Goal: Information Seeking & Learning: Learn about a topic

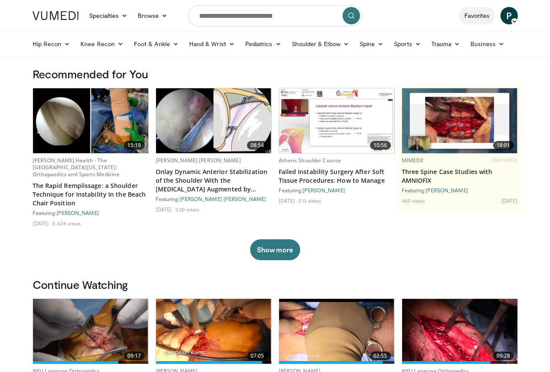
click at [492, 18] on link "Favorites" at bounding box center [477, 15] width 36 height 17
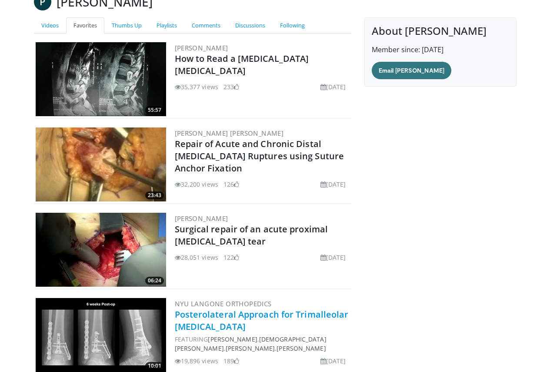
scroll to position [174, 0]
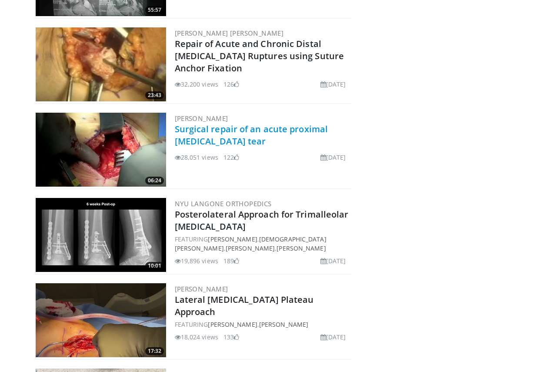
click at [243, 130] on link "Surgical repair of an acute proximal [MEDICAL_DATA] tear" at bounding box center [252, 135] width 154 height 24
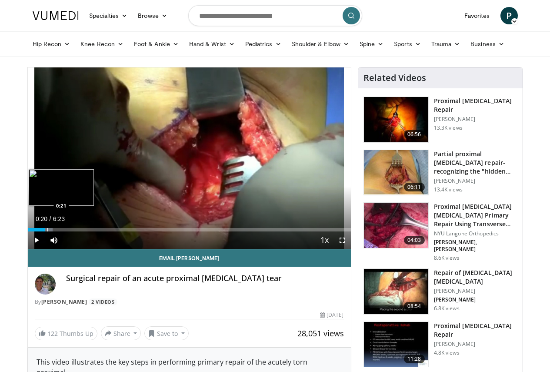
click at [47, 231] on div "Progress Bar" at bounding box center [47, 229] width 1 height 3
click at [65, 242] on div "47%" at bounding box center [77, 240] width 25 height 3
click at [65, 242] on div "Volume Level" at bounding box center [71, 240] width 12 height 3
click at [74, 231] on div "Progress Bar" at bounding box center [74, 229] width 1 height 3
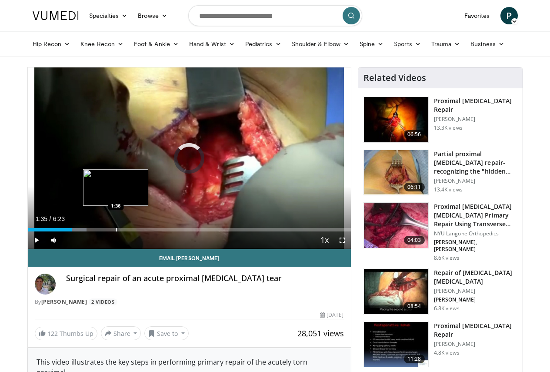
click at [116, 231] on div "Progress Bar" at bounding box center [116, 229] width 1 height 3
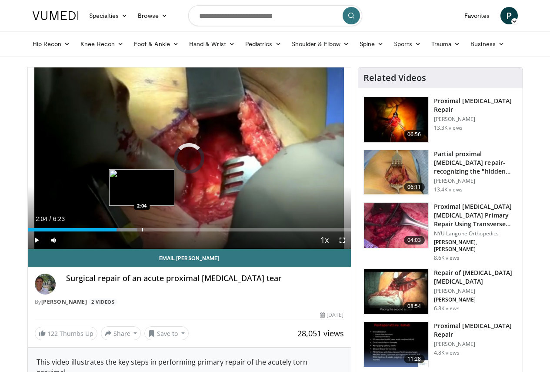
click at [142, 231] on div "Progress Bar" at bounding box center [142, 229] width 1 height 3
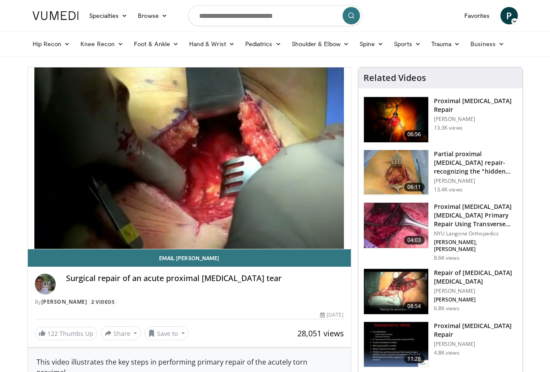
click at [473, 100] on h3 "Proximal [MEDICAL_DATA] Repair" at bounding box center [476, 105] width 84 height 17
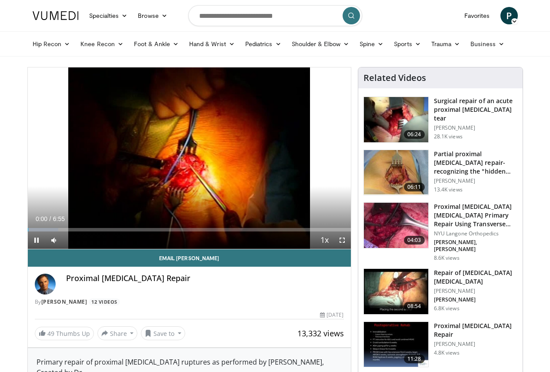
click at [493, 161] on h3 "Partial proximal hamstring repair- recognizing the "hidden lesion"" at bounding box center [476, 163] width 84 height 26
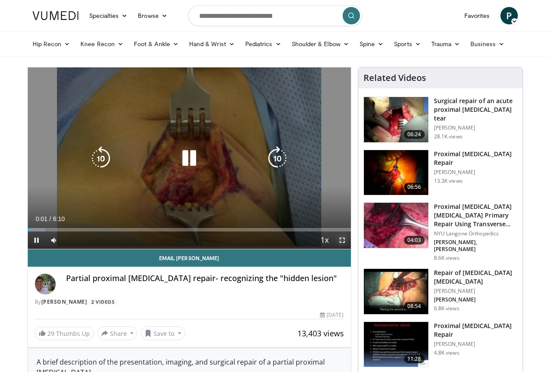
drag, startPoint x: 350, startPoint y: 256, endPoint x: 349, endPoint y: 308, distance: 52.6
click at [349, 249] on span "Video Player" at bounding box center [342, 239] width 17 height 17
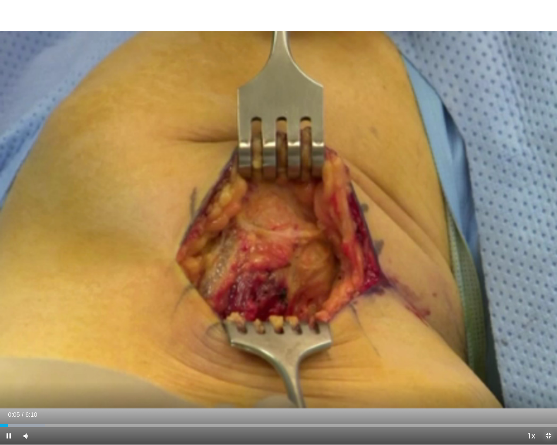
click at [548, 372] on span "Video Player" at bounding box center [547, 436] width 17 height 17
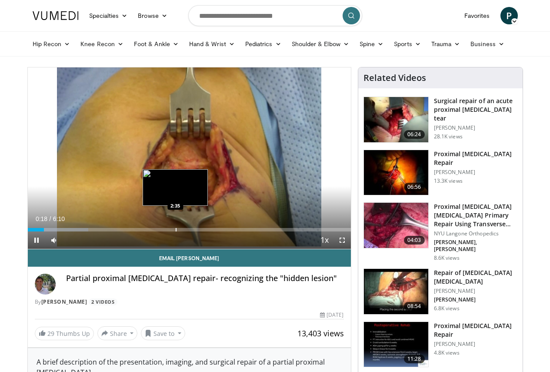
click at [154, 231] on div "Loaded : 18.74% 0:18 2:35" at bounding box center [189, 227] width 323 height 8
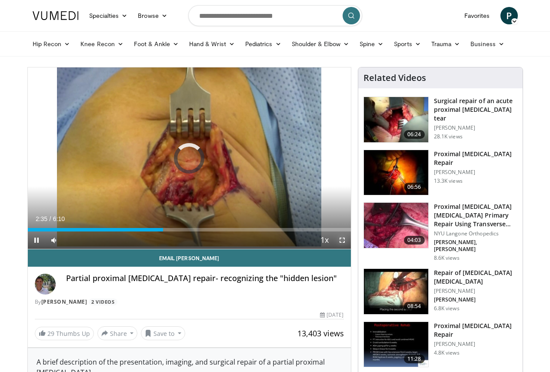
click at [346, 249] on span "Video Player" at bounding box center [342, 239] width 17 height 17
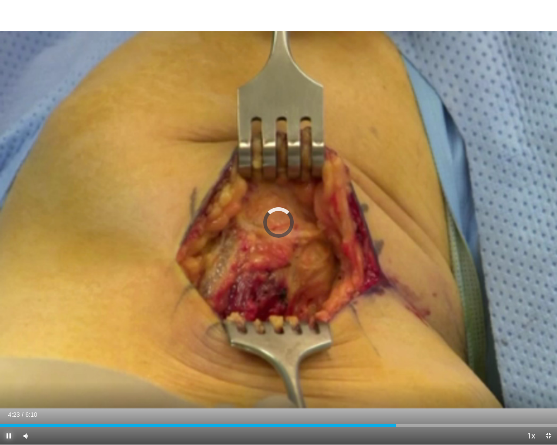
click at [9, 372] on span "Video Player" at bounding box center [8, 436] width 17 height 17
click at [392, 372] on div "Progress Bar" at bounding box center [392, 425] width 1 height 3
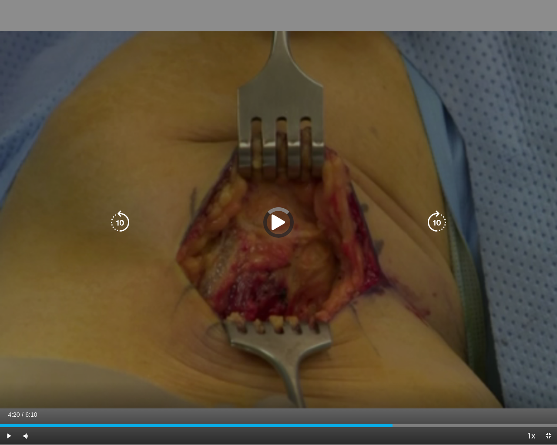
click at [349, 321] on div "10 seconds Tap to unmute" at bounding box center [278, 222] width 557 height 445
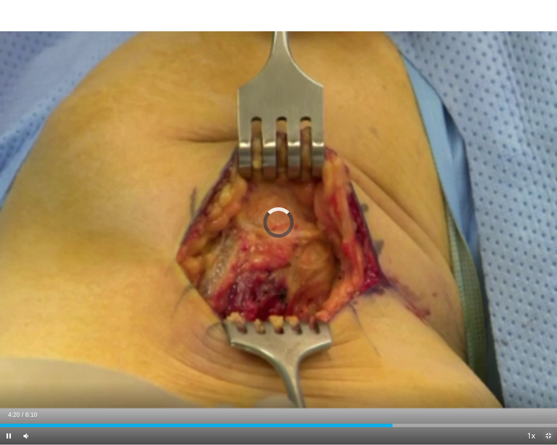
click at [547, 372] on span "Video Player" at bounding box center [547, 436] width 17 height 17
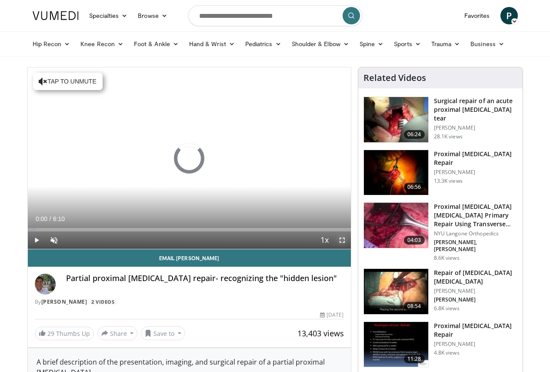
click at [351, 249] on span "Video Player" at bounding box center [342, 239] width 17 height 17
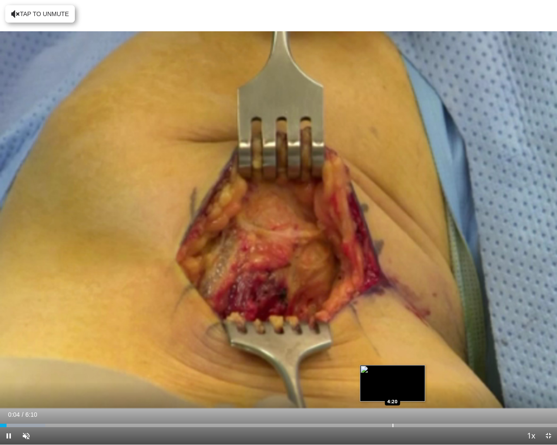
click at [392, 372] on div "Loaded : 8.11% 0:04 4:20" at bounding box center [278, 423] width 557 height 8
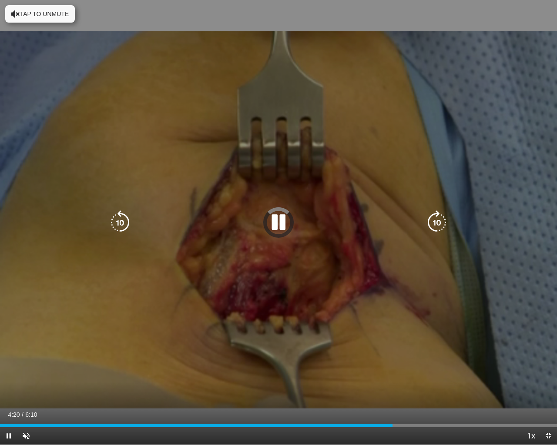
click at [119, 61] on div "10 seconds Tap to unmute" at bounding box center [278, 222] width 557 height 445
click at [33, 23] on div "10 seconds Tap to unmute" at bounding box center [278, 222] width 557 height 445
click at [30, 14] on button "Tap to unmute" at bounding box center [40, 13] width 70 height 17
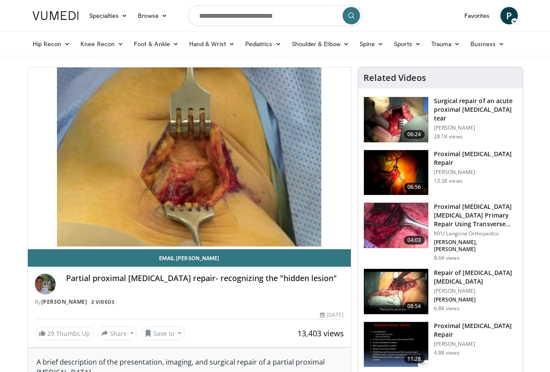
click at [503, 213] on h3 "Proximal Hamstring Rupture Primary Repair Using Transverse Incision" at bounding box center [476, 215] width 84 height 26
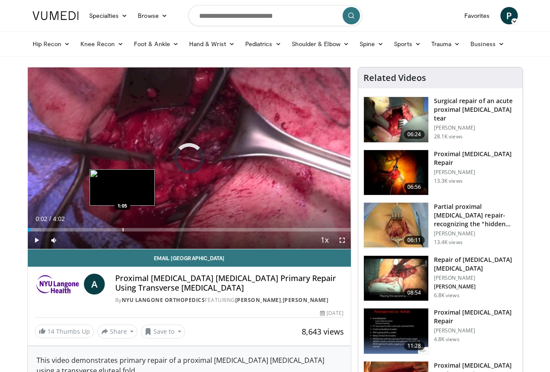
click at [100, 231] on div "Loaded : 4.13% 0:02 1:05" at bounding box center [189, 227] width 323 height 8
click at [122, 231] on div "Progress Bar" at bounding box center [122, 229] width 1 height 3
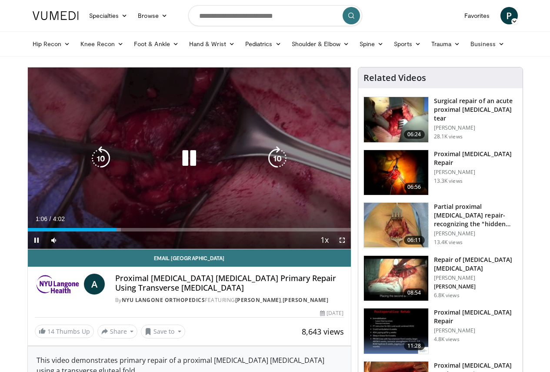
click at [350, 249] on span "Video Player" at bounding box center [342, 239] width 17 height 17
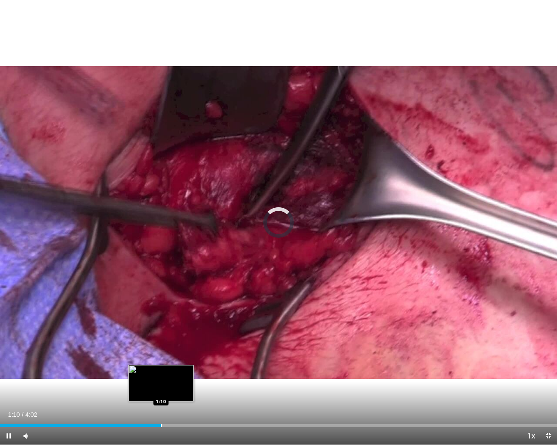
click at [160, 372] on div "Loaded : 0.00% 1:10 1:10" at bounding box center [278, 425] width 557 height 3
click at [550, 372] on span "Video Player" at bounding box center [547, 436] width 17 height 17
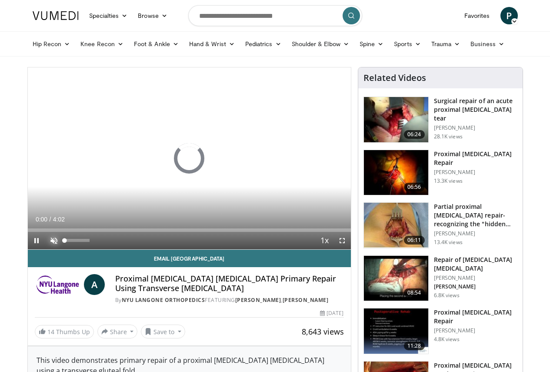
click at [45, 249] on span "Video Player" at bounding box center [53, 240] width 17 height 17
click at [122, 232] on div "Loaded : 0.00% 1:20 0:00" at bounding box center [189, 228] width 323 height 8
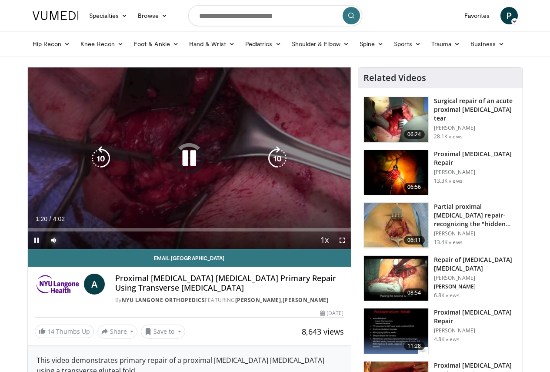
click at [0, 0] on div "1:13" at bounding box center [0, 0] width 0 height 0
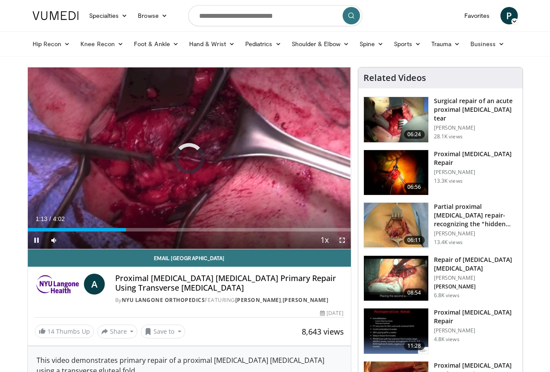
click at [349, 249] on span "Video Player" at bounding box center [342, 239] width 17 height 17
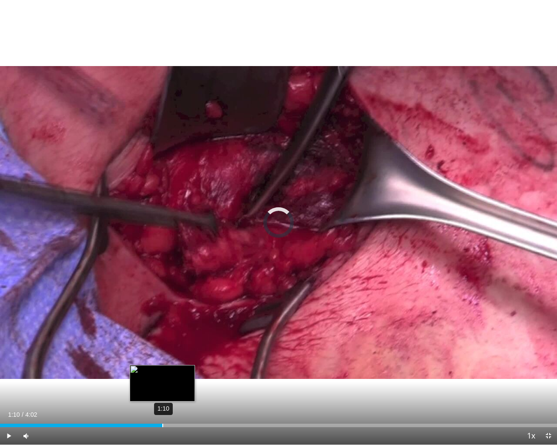
click at [162, 372] on div "Loaded : 0.00% 1:10 1:10" at bounding box center [278, 423] width 557 height 8
click at [546, 372] on span "Video Player" at bounding box center [547, 436] width 17 height 17
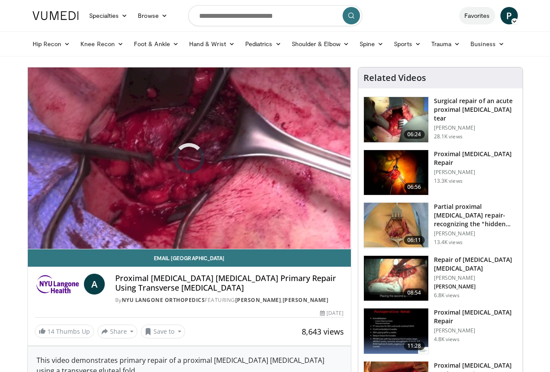
click at [495, 17] on link "Favorites" at bounding box center [477, 15] width 36 height 17
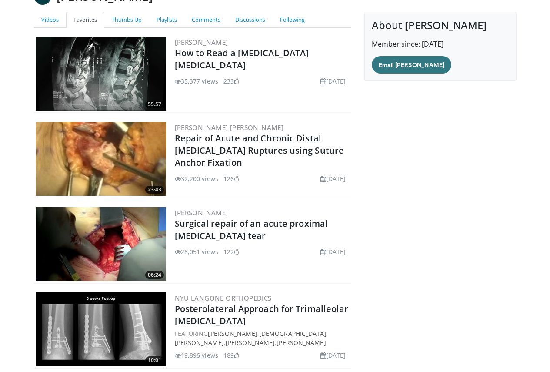
scroll to position [158, 0]
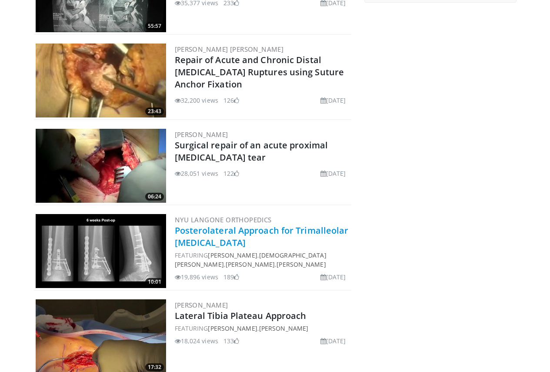
click at [291, 230] on link "Posterolateral Approach for Trimalleolar [MEDICAL_DATA]" at bounding box center [262, 236] width 174 height 24
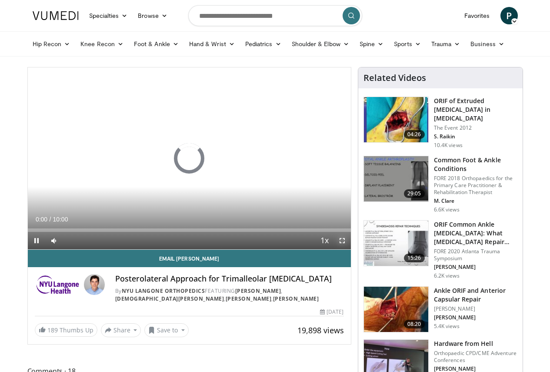
click at [350, 249] on span "Video Player" at bounding box center [342, 240] width 17 height 17
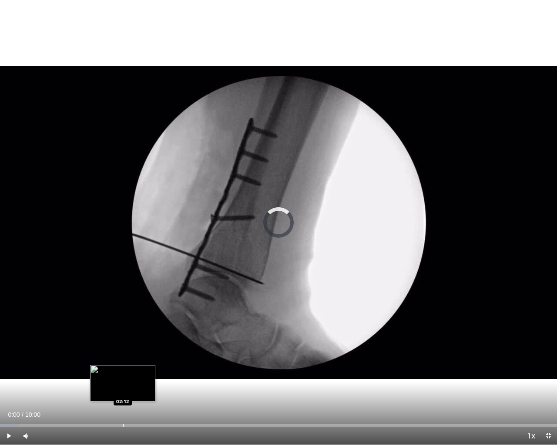
click at [123, 372] on div "Loaded : 3.33% 02:12 02:12" at bounding box center [278, 423] width 557 height 8
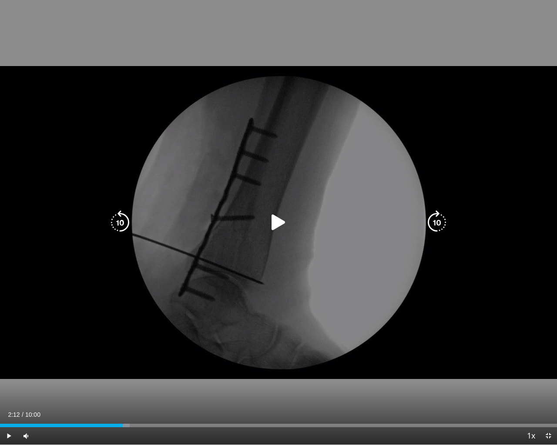
click at [280, 233] on icon "Video Player" at bounding box center [278, 223] width 24 height 24
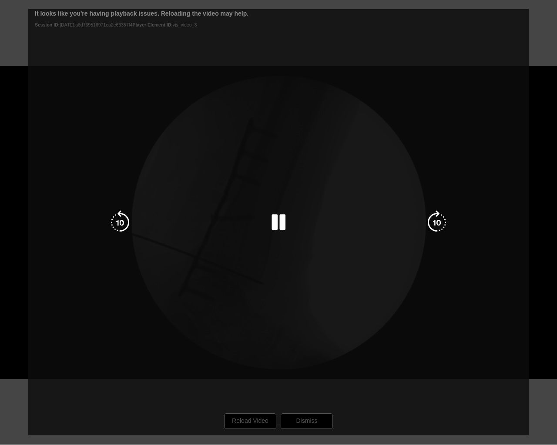
click at [259, 372] on div "10 seconds Tap to unmute" at bounding box center [278, 222] width 557 height 445
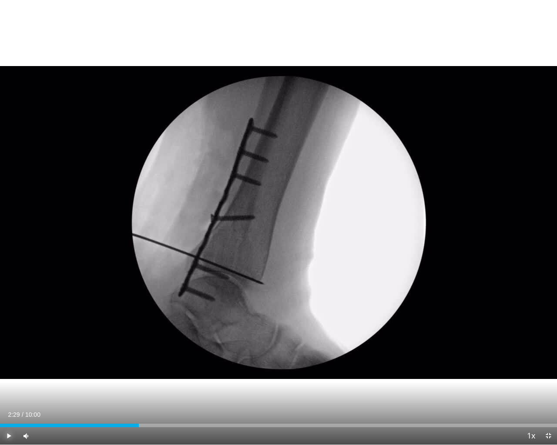
click at [7, 372] on span "Video Player" at bounding box center [8, 436] width 17 height 17
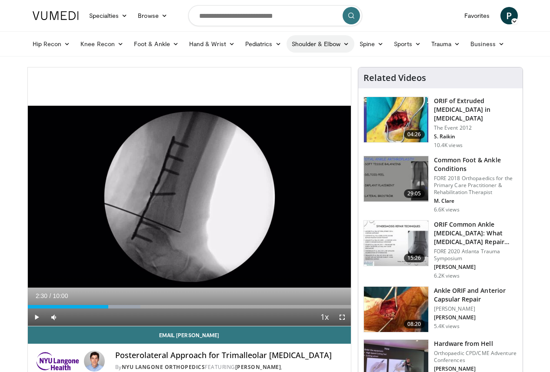
click at [323, 48] on link "Shoulder & Elbow" at bounding box center [321, 43] width 68 height 17
click at [251, 76] on link "Shoulder" at bounding box center [303, 78] width 104 height 14
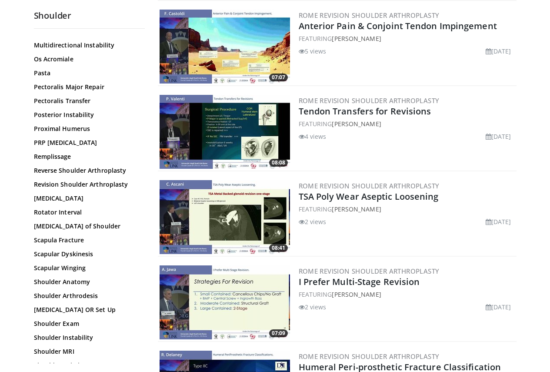
scroll to position [590, 0]
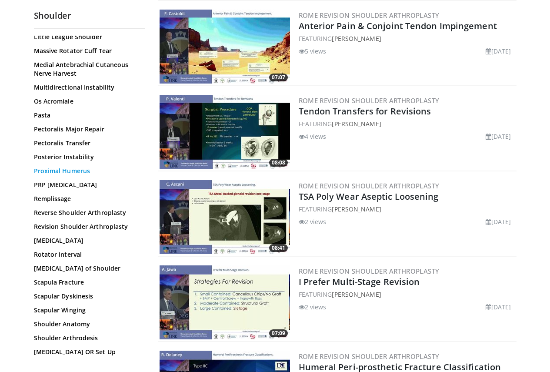
click at [50, 167] on link "Proximal Humerus" at bounding box center [87, 171] width 107 height 9
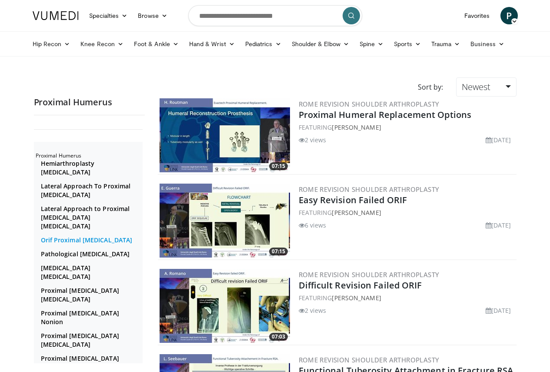
click at [83, 236] on link "Orif Proximal Humerus" at bounding box center [91, 240] width 100 height 9
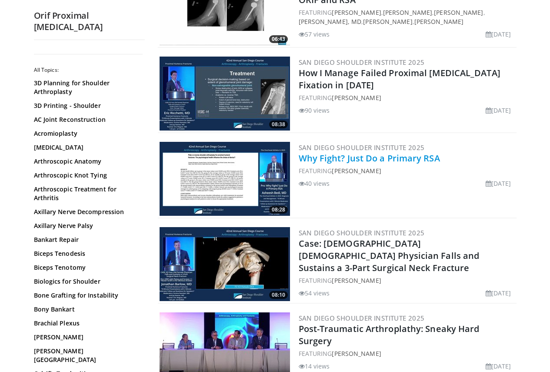
scroll to position [305, 0]
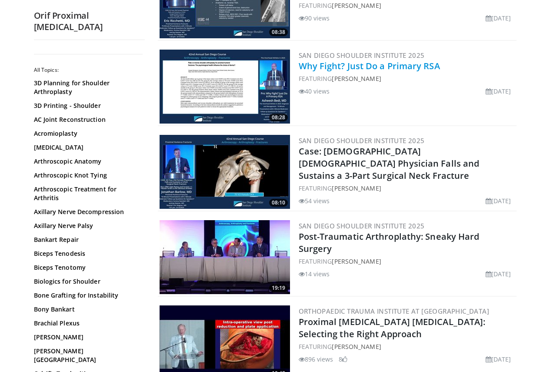
click at [408, 69] on link "Why Fight? Just Do a Primary RSA" at bounding box center [369, 66] width 141 height 12
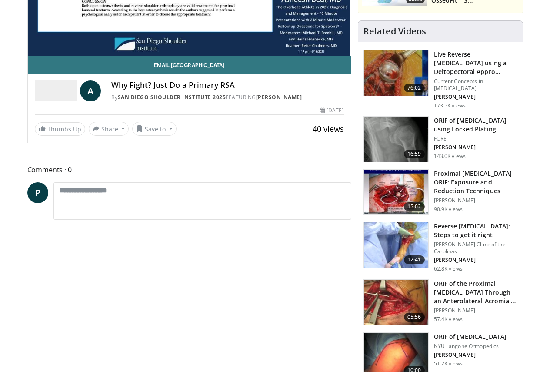
scroll to position [174, 0]
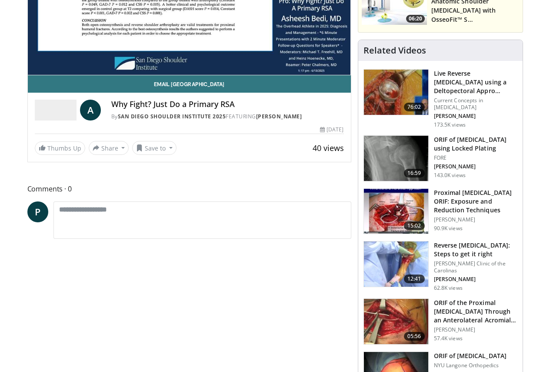
click at [488, 135] on h3 "ORIF of Proximal Humerus Fracture using Locked Plating" at bounding box center [476, 143] width 84 height 17
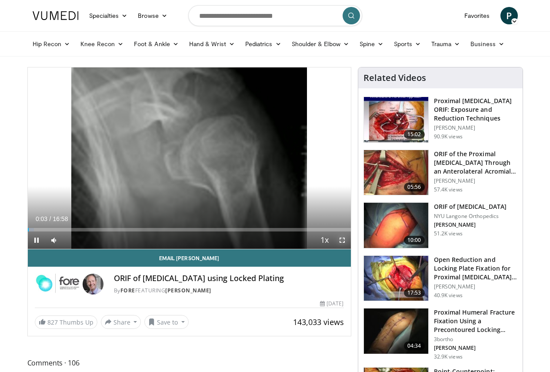
click at [351, 249] on span "Video Player" at bounding box center [342, 239] width 17 height 17
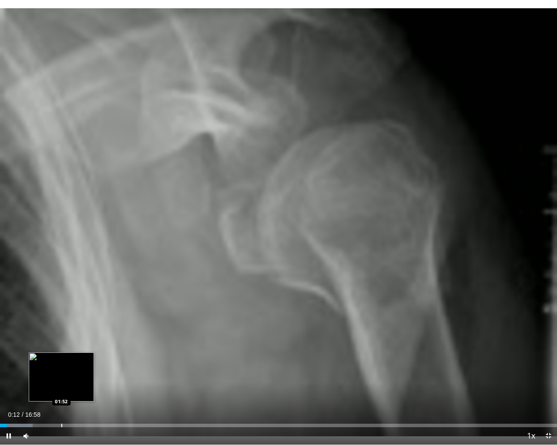
click at [61, 372] on div "Loaded : 5.84% 00:12 01:52" at bounding box center [278, 423] width 557 height 8
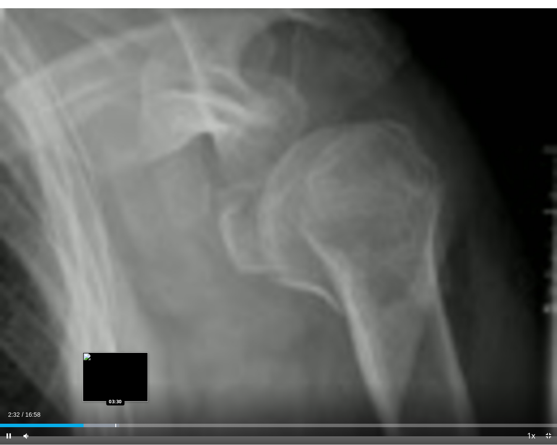
click at [116, 372] on div "Loaded : 21.42% 02:32 03:30" at bounding box center [278, 423] width 557 height 8
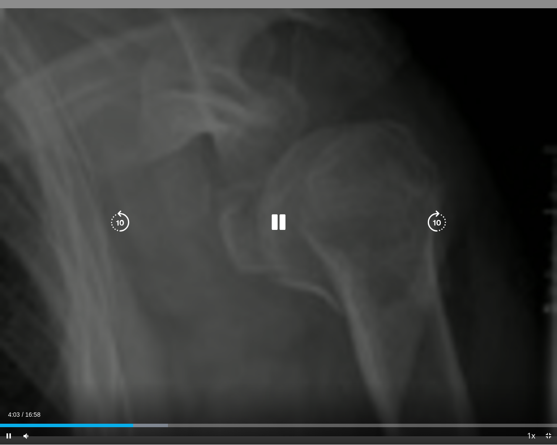
click at [289, 227] on icon "Video Player" at bounding box center [278, 223] width 24 height 24
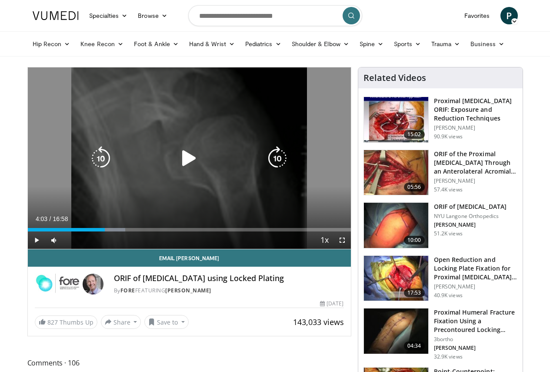
click at [177, 164] on icon "Video Player" at bounding box center [189, 158] width 24 height 24
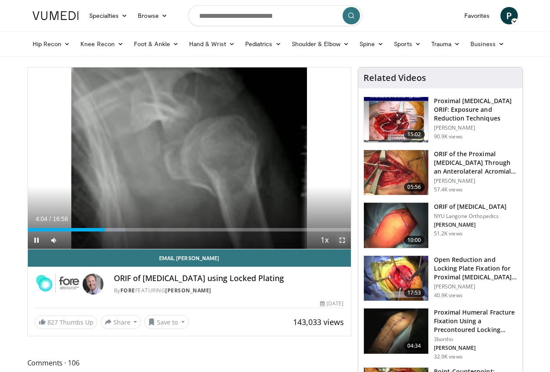
click at [348, 249] on span "Video Player" at bounding box center [342, 239] width 17 height 17
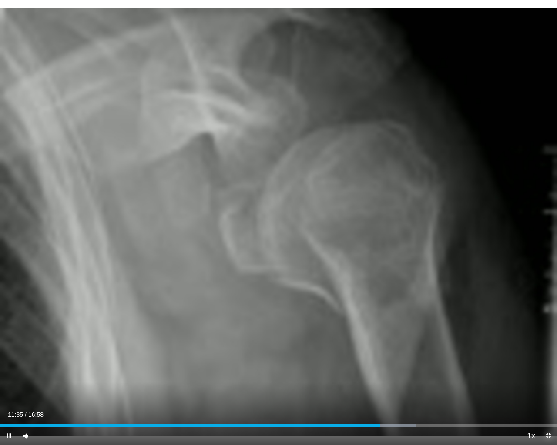
click at [549, 372] on span "Video Player" at bounding box center [547, 436] width 17 height 17
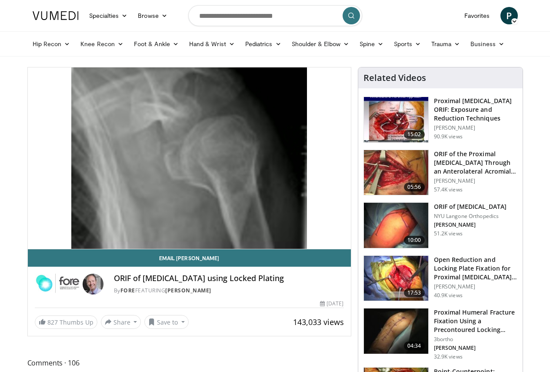
click at [480, 105] on h3 "Proximal [MEDICAL_DATA] ORIF: Exposure and Reduction Techniques" at bounding box center [476, 110] width 84 height 26
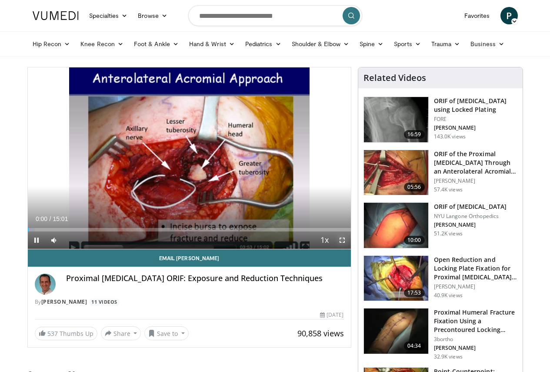
click at [349, 249] on span "Video Player" at bounding box center [342, 239] width 17 height 17
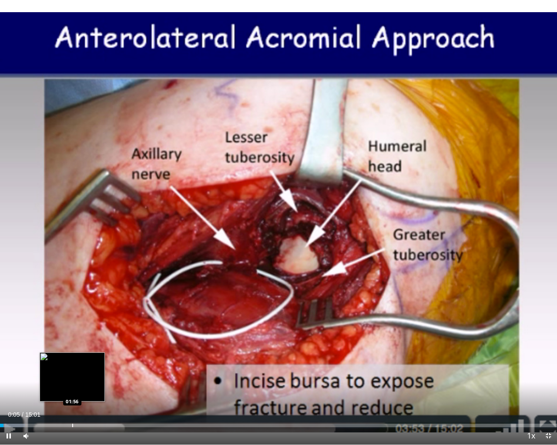
click at [72, 372] on div "Loaded : 4.42% 00:05 01:56" at bounding box center [278, 423] width 557 height 8
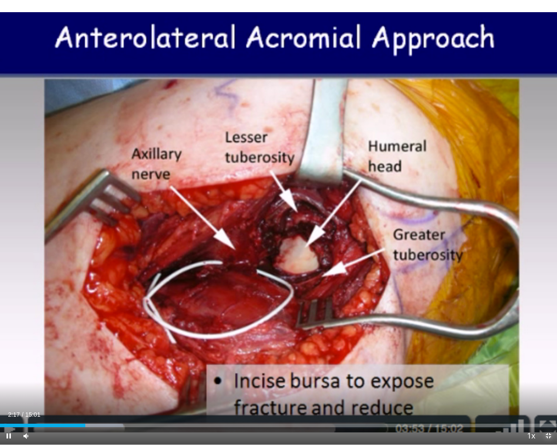
click at [550, 372] on span "Video Player" at bounding box center [547, 436] width 17 height 17
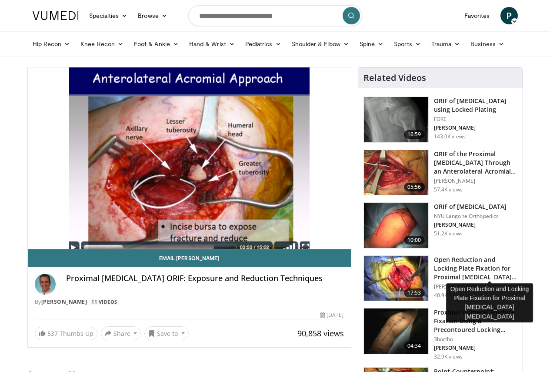
click at [465, 265] on h3 "Open Reduction and Locking Plate Fixation for Proximal Humerus Fract…" at bounding box center [476, 268] width 84 height 26
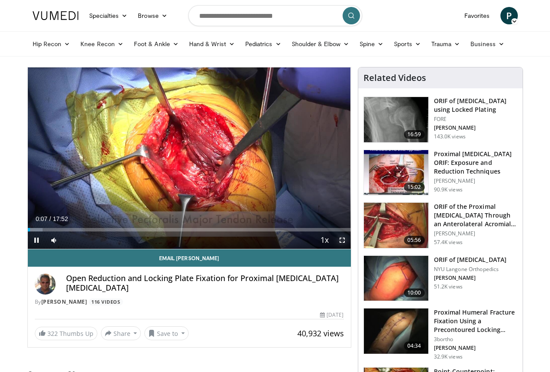
click at [349, 249] on span "Video Player" at bounding box center [342, 239] width 17 height 17
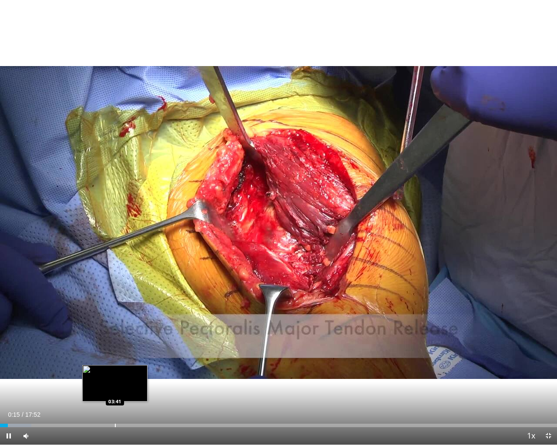
click at [115, 372] on div "Progress Bar" at bounding box center [115, 425] width 1 height 3
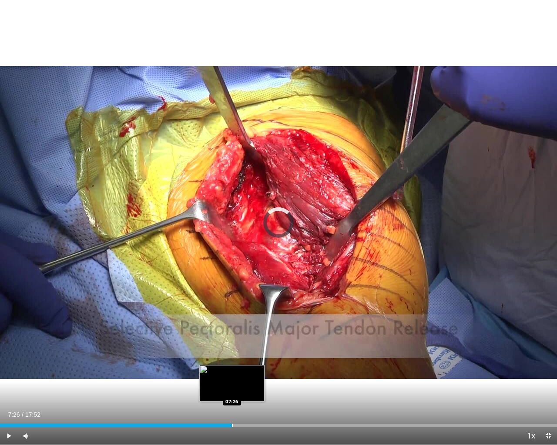
click at [232, 372] on div "Loaded : 29.86% 04:31 07:26" at bounding box center [278, 423] width 557 height 8
click at [256, 372] on div "Loaded : 0.00% 07:26 08:13" at bounding box center [278, 423] width 557 height 8
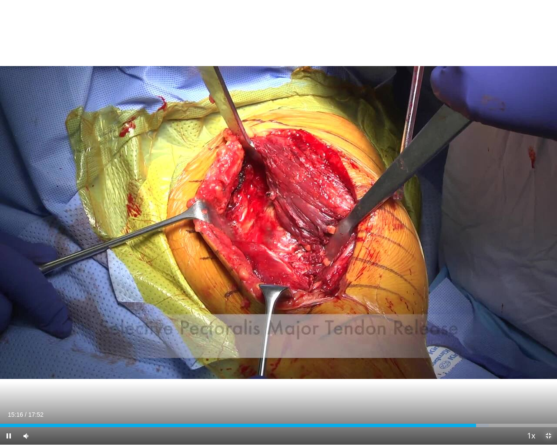
click at [550, 372] on span "Video Player" at bounding box center [547, 436] width 17 height 17
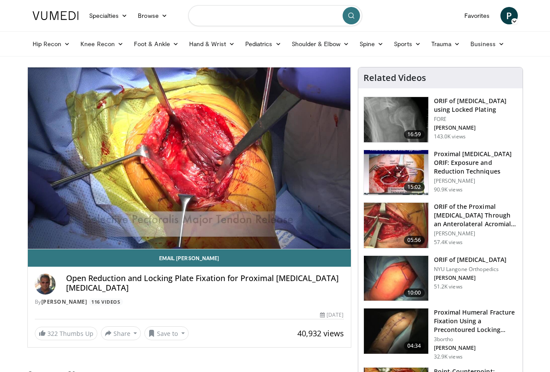
click at [277, 23] on input "Search topics, interventions" at bounding box center [275, 15] width 174 height 21
type input "**********"
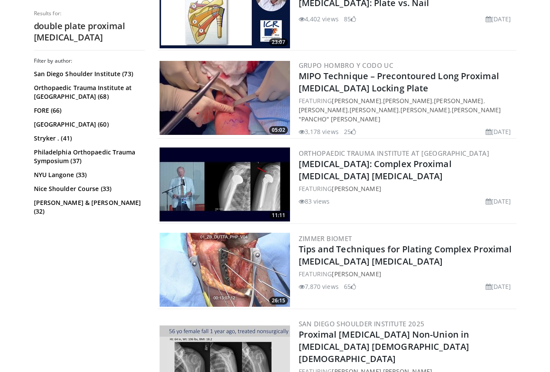
scroll to position [1218, 0]
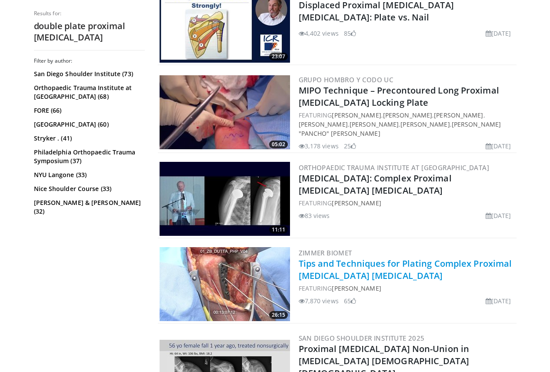
click at [416, 267] on link "Tips and Techniques for Plating Complex Proximal [MEDICAL_DATA] [MEDICAL_DATA]" at bounding box center [406, 270] width 214 height 24
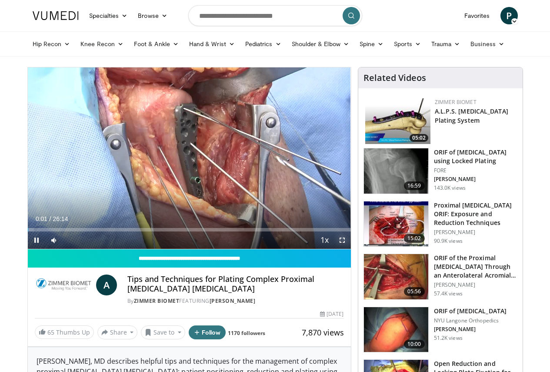
click at [346, 249] on span "Video Player" at bounding box center [342, 239] width 17 height 17
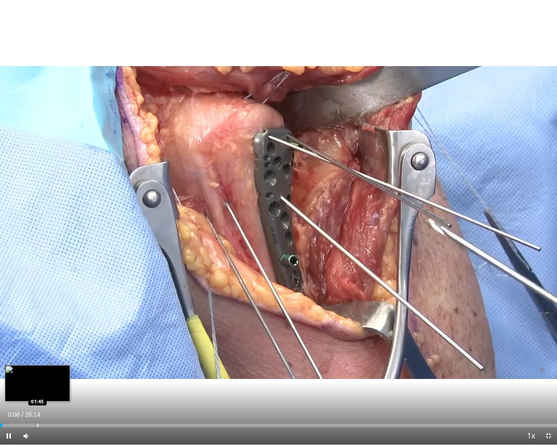
click at [37, 372] on div "Progress Bar" at bounding box center [37, 425] width 1 height 3
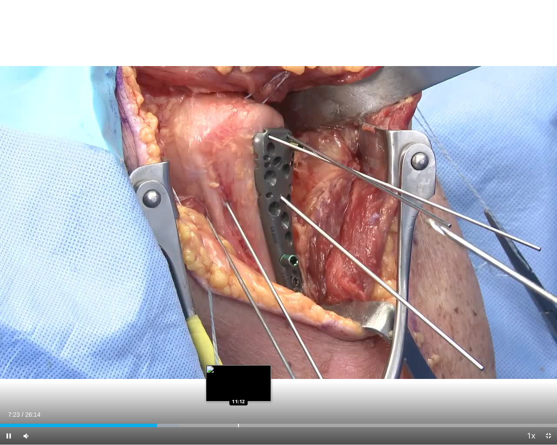
click at [238, 372] on div "Loaded : 32.12% 07:23 11:12" at bounding box center [278, 423] width 557 height 8
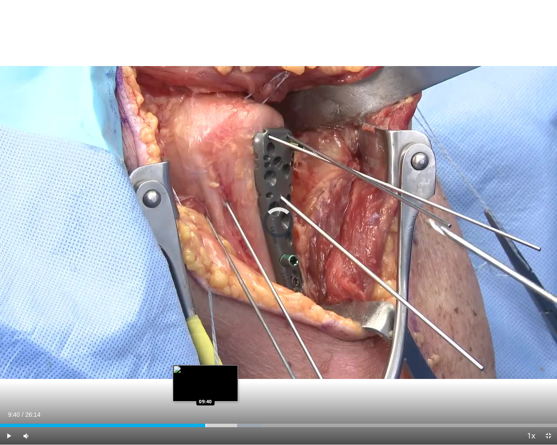
click at [205, 372] on div "Loaded : 46.99% 09:40 09:40" at bounding box center [278, 423] width 557 height 8
click at [548, 372] on span "Video Player" at bounding box center [547, 436] width 17 height 17
